Goal: Task Accomplishment & Management: Manage account settings

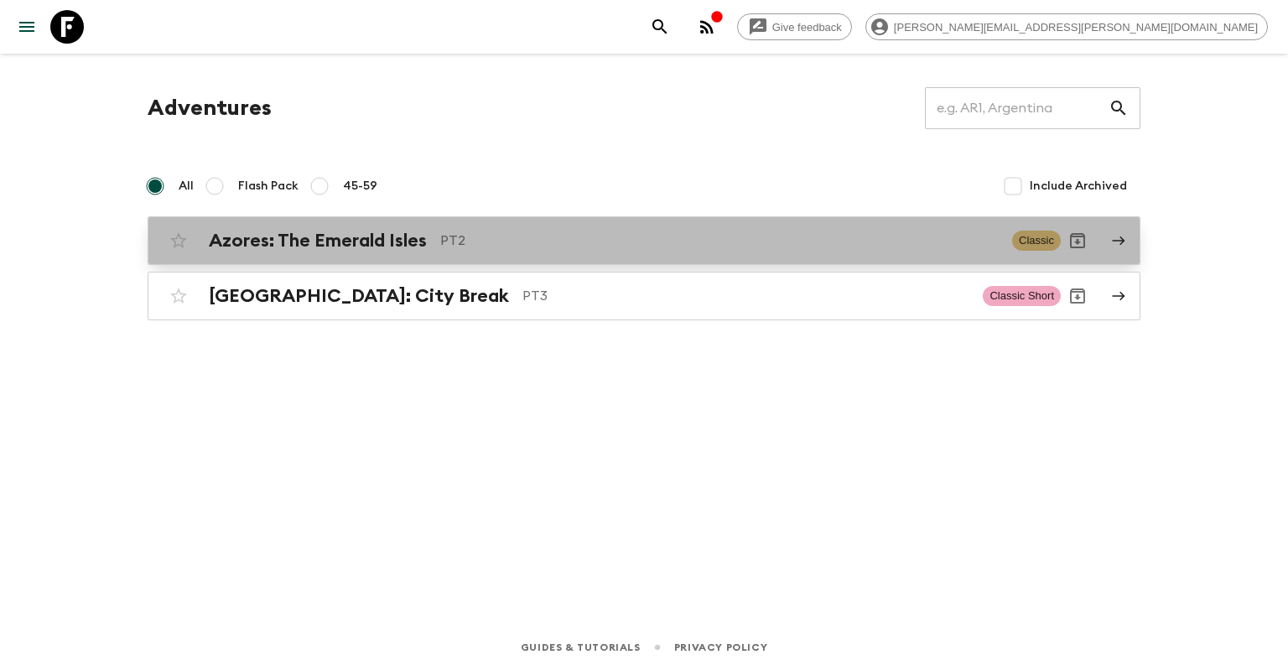
click at [343, 260] on link "Azores: The Emerald Isles PT2 Classic" at bounding box center [644, 240] width 993 height 49
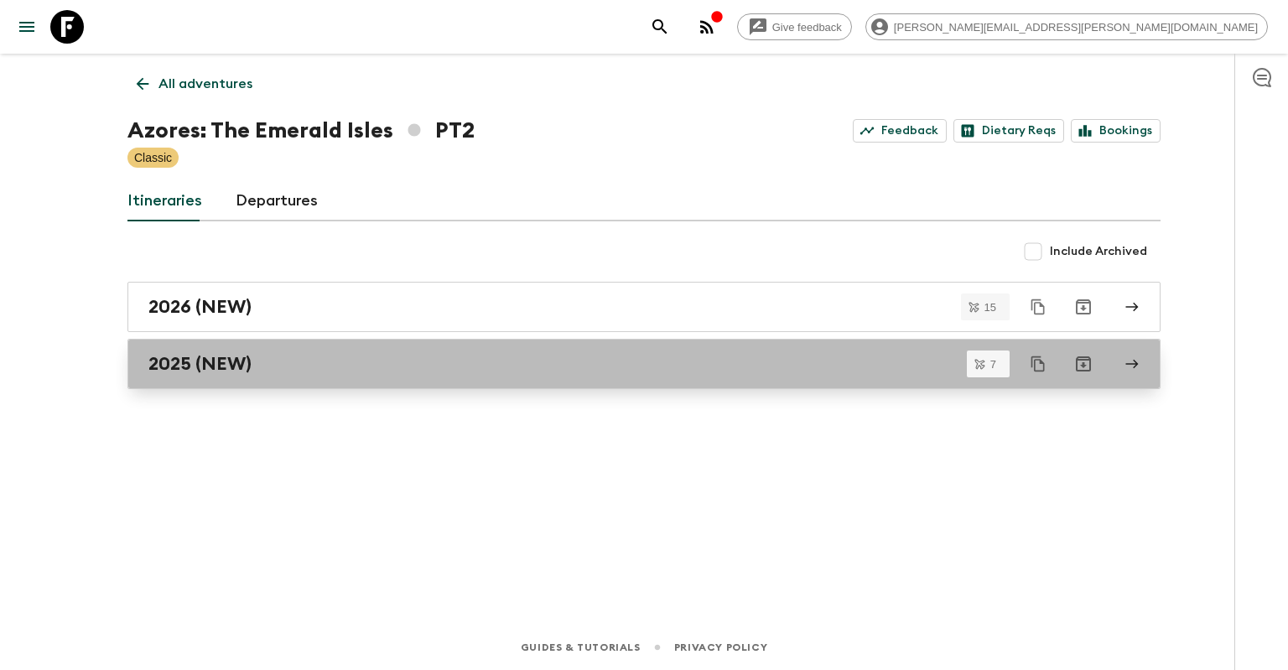
click at [248, 363] on h2 "2025 (NEW)" at bounding box center [199, 364] width 103 height 22
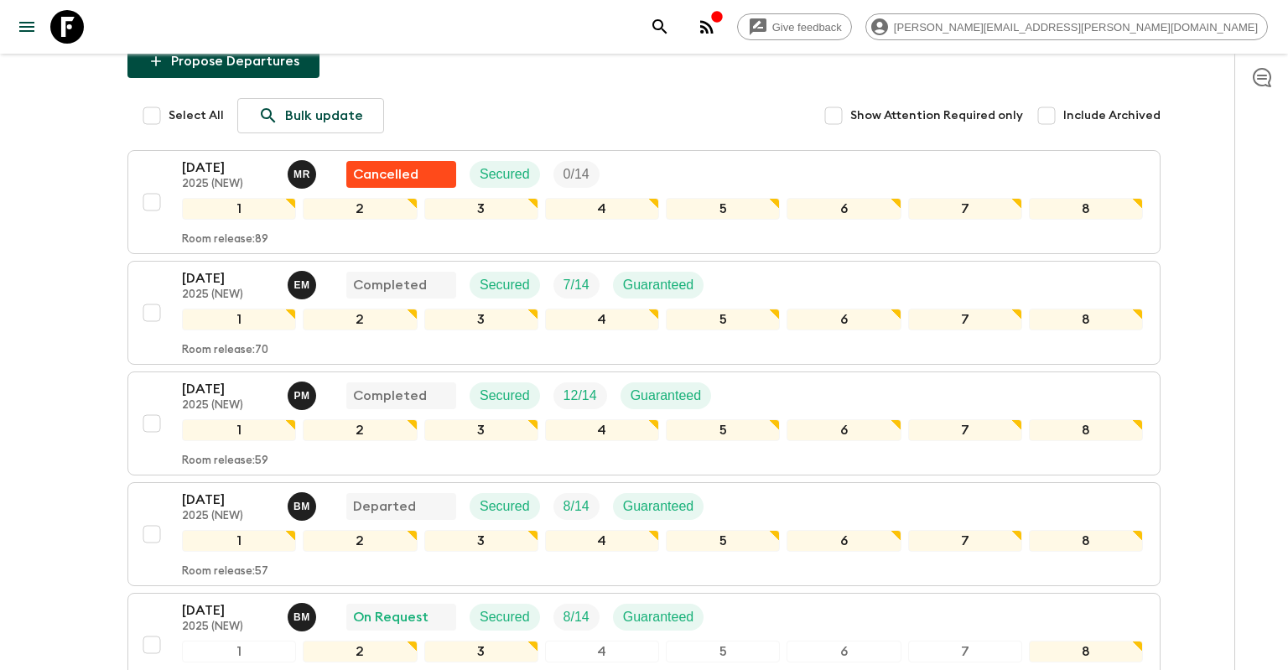
scroll to position [531, 0]
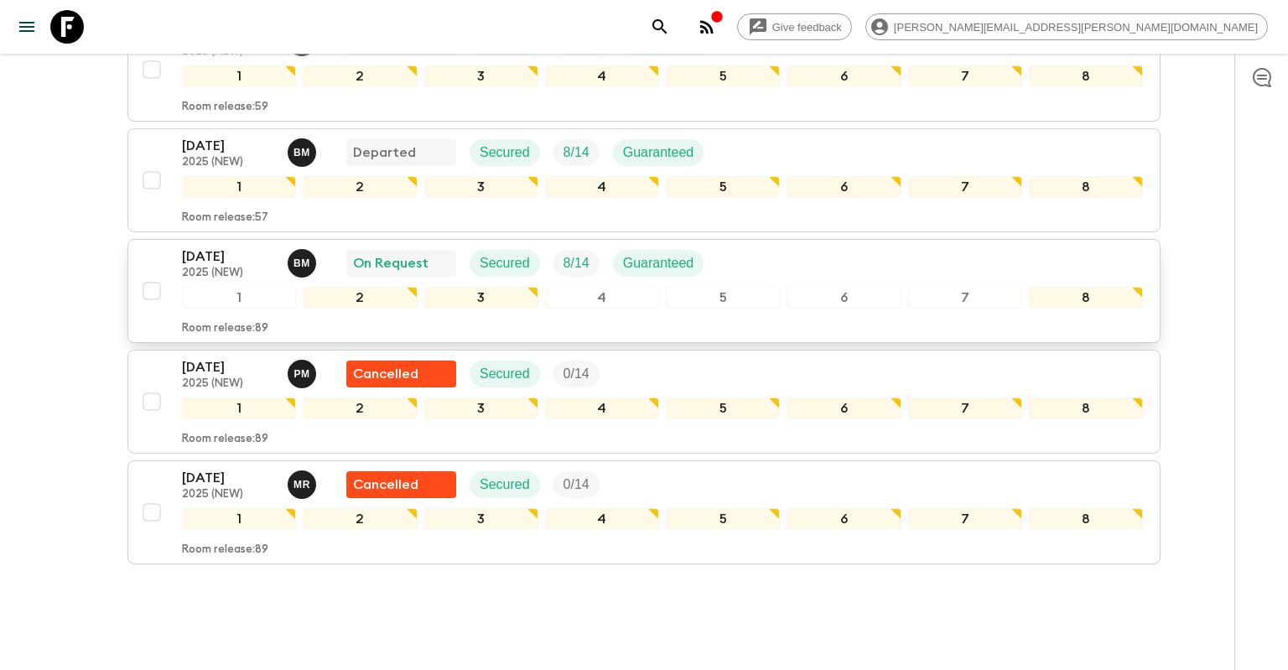
click at [236, 267] on p "2025 (NEW)" at bounding box center [228, 273] width 92 height 13
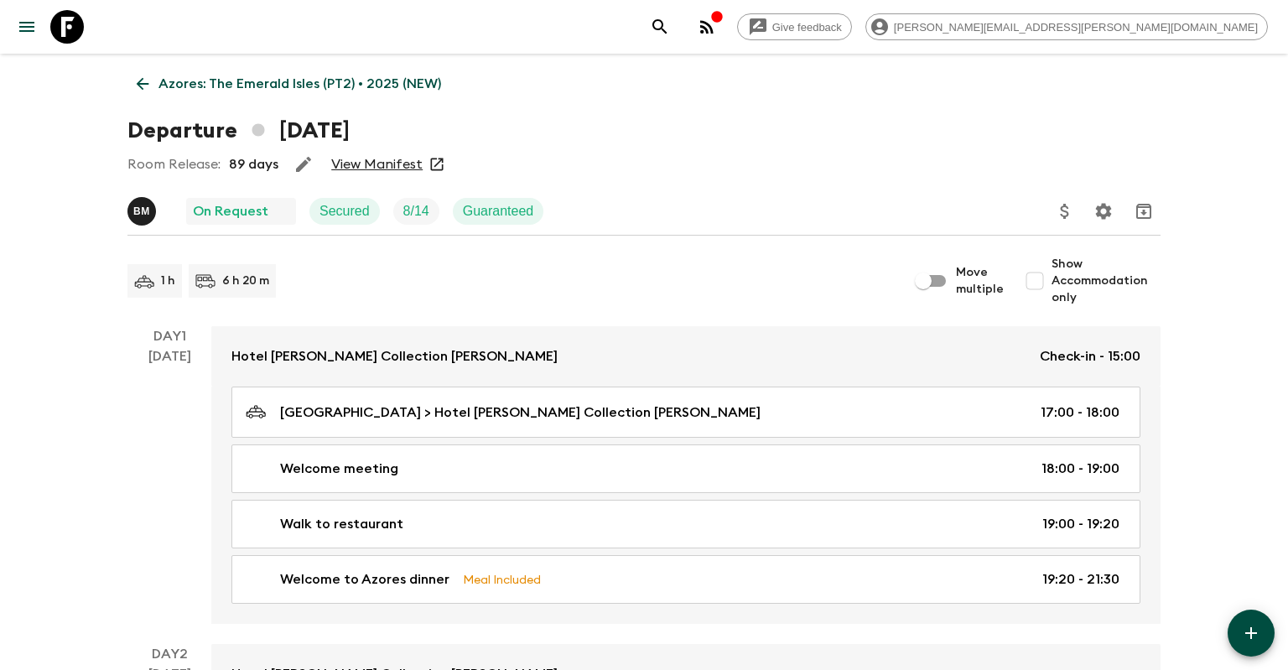
click at [359, 161] on link "View Manifest" at bounding box center [376, 164] width 91 height 17
